Goal: Transaction & Acquisition: Purchase product/service

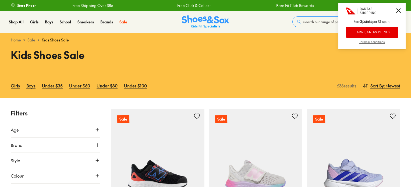
click at [321, 24] on button "Search our range of products" at bounding box center [330, 21] width 77 height 11
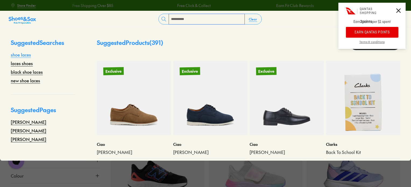
type input "**********"
click at [26, 54] on link "shoe laces" at bounding box center [21, 54] width 20 height 6
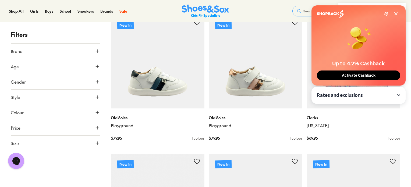
scroll to position [1327, 0]
